Goal: Information Seeking & Learning: Learn about a topic

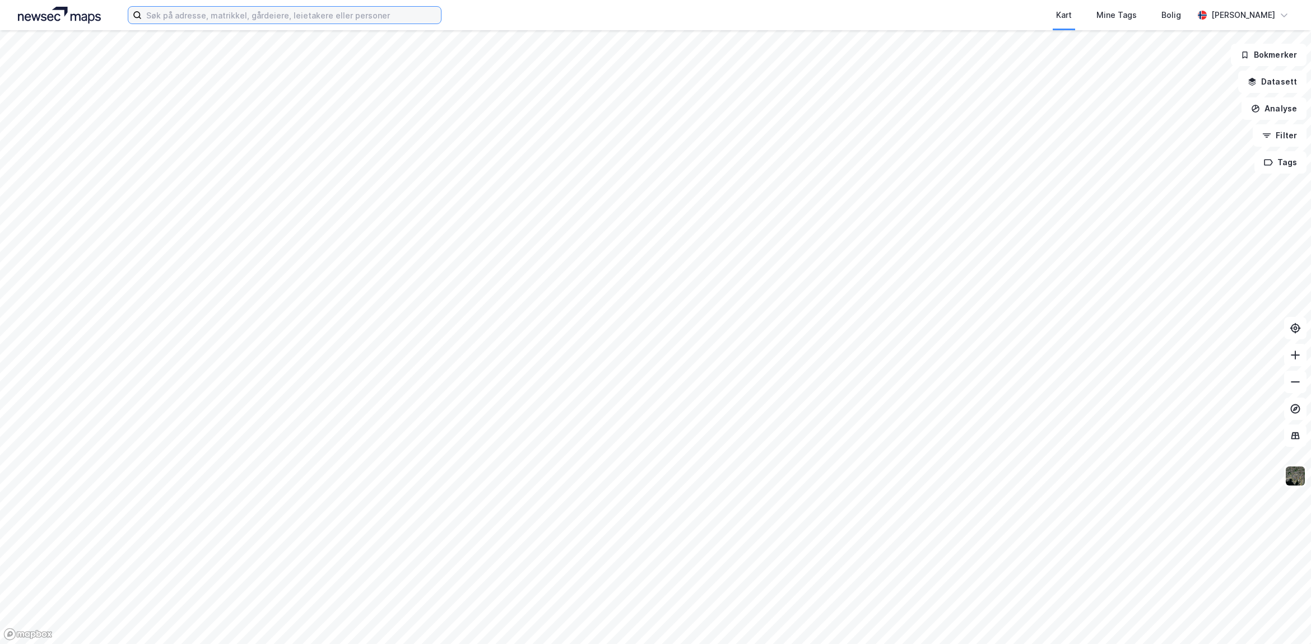
click at [267, 15] on input at bounding box center [291, 15] width 299 height 17
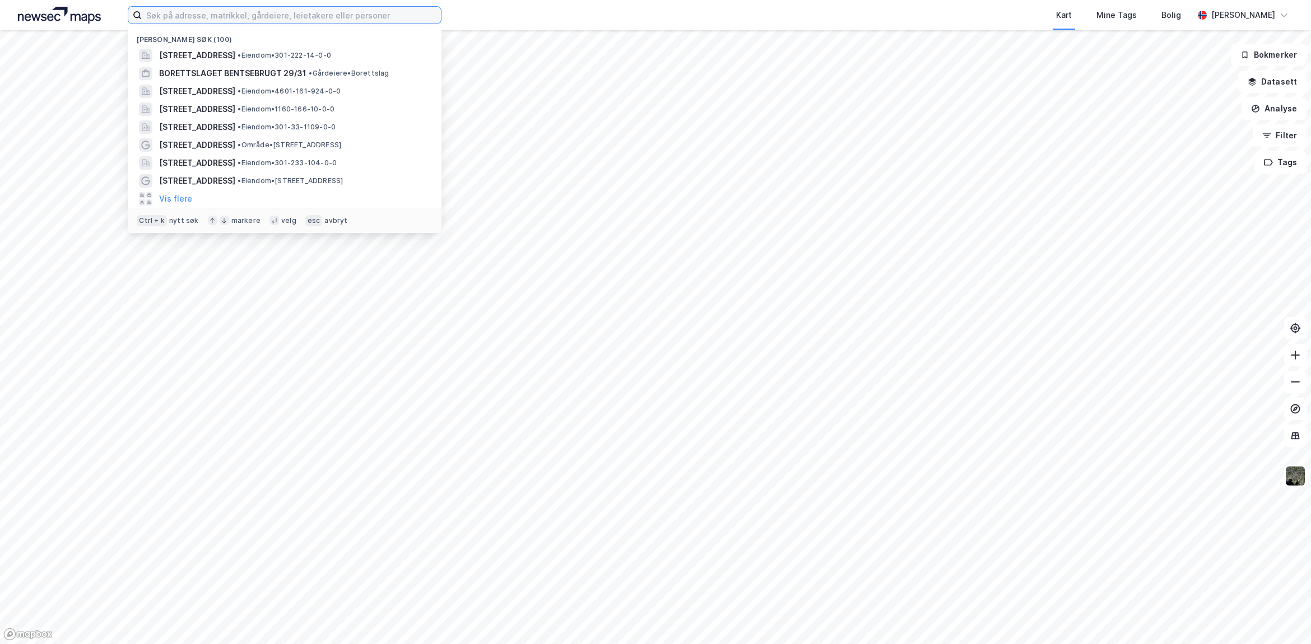
paste input "feltspatveien 29 [GEOGRAPHIC_DATA]"
type input "feltspatveien 29 [GEOGRAPHIC_DATA]"
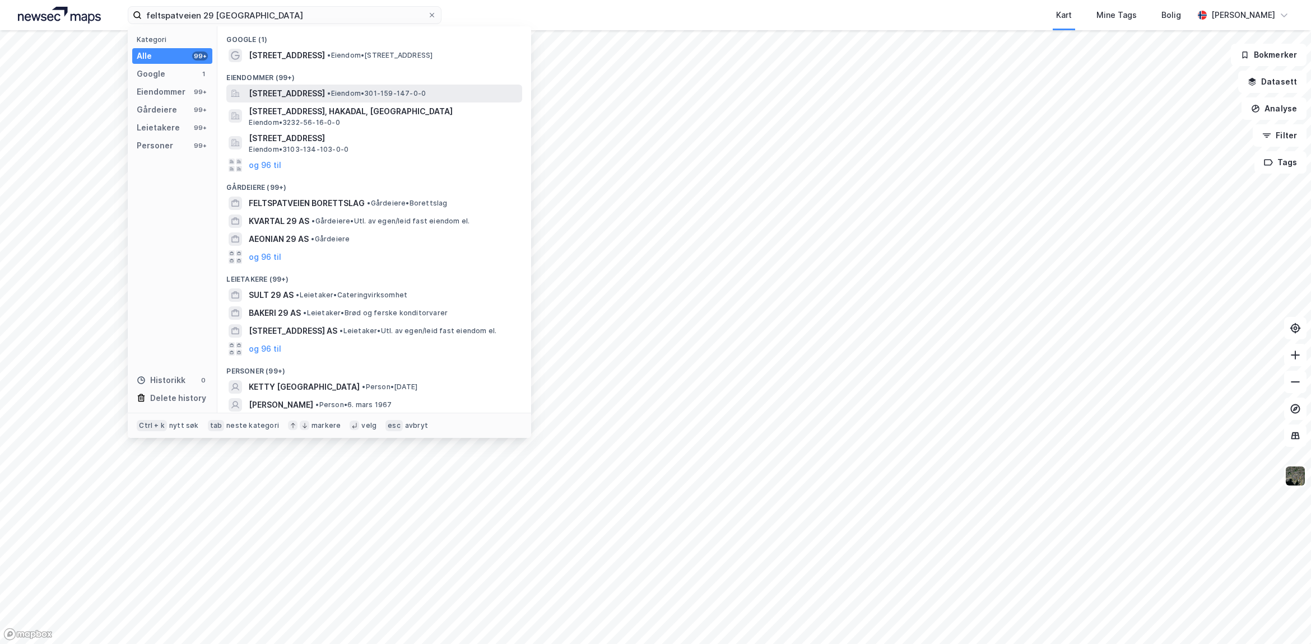
click at [323, 95] on span "[STREET_ADDRESS]" at bounding box center [287, 93] width 76 height 13
